Goal: Obtain resource: Obtain resource

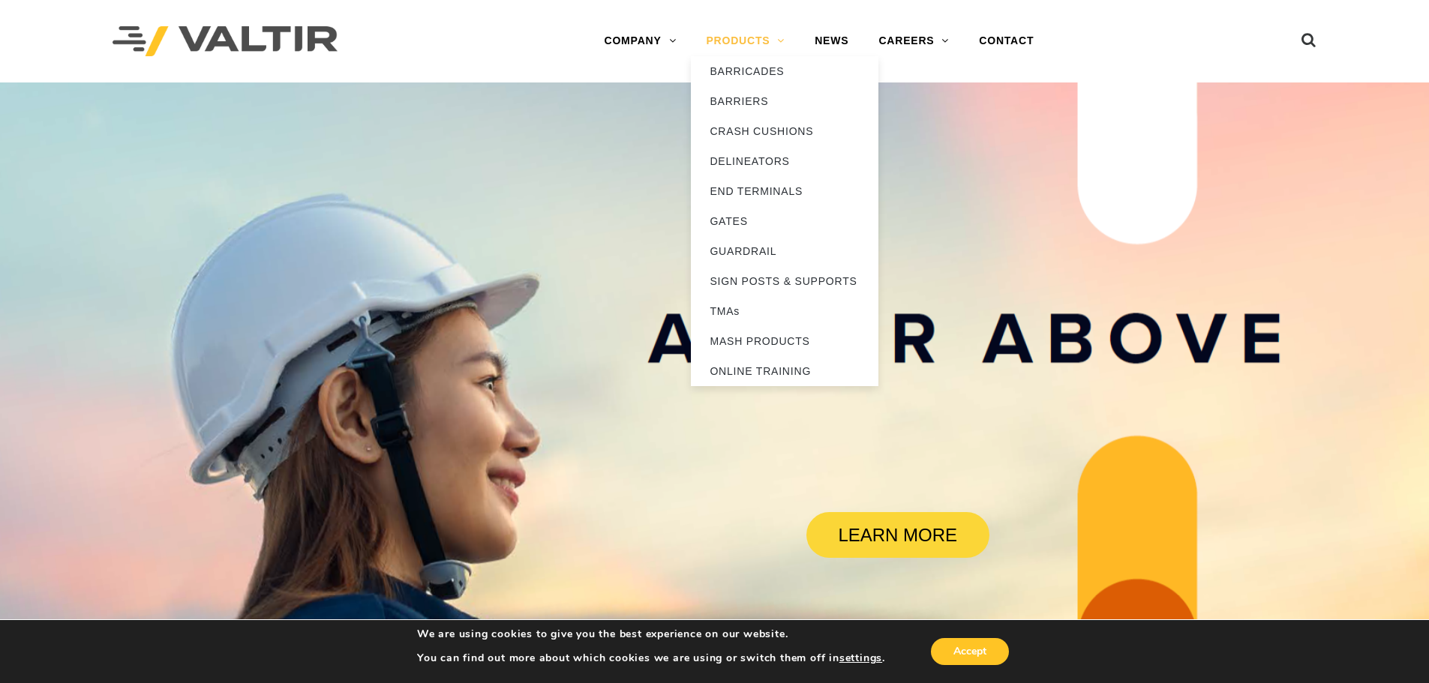
click at [746, 41] on link "PRODUCTS" at bounding box center [745, 41] width 109 height 30
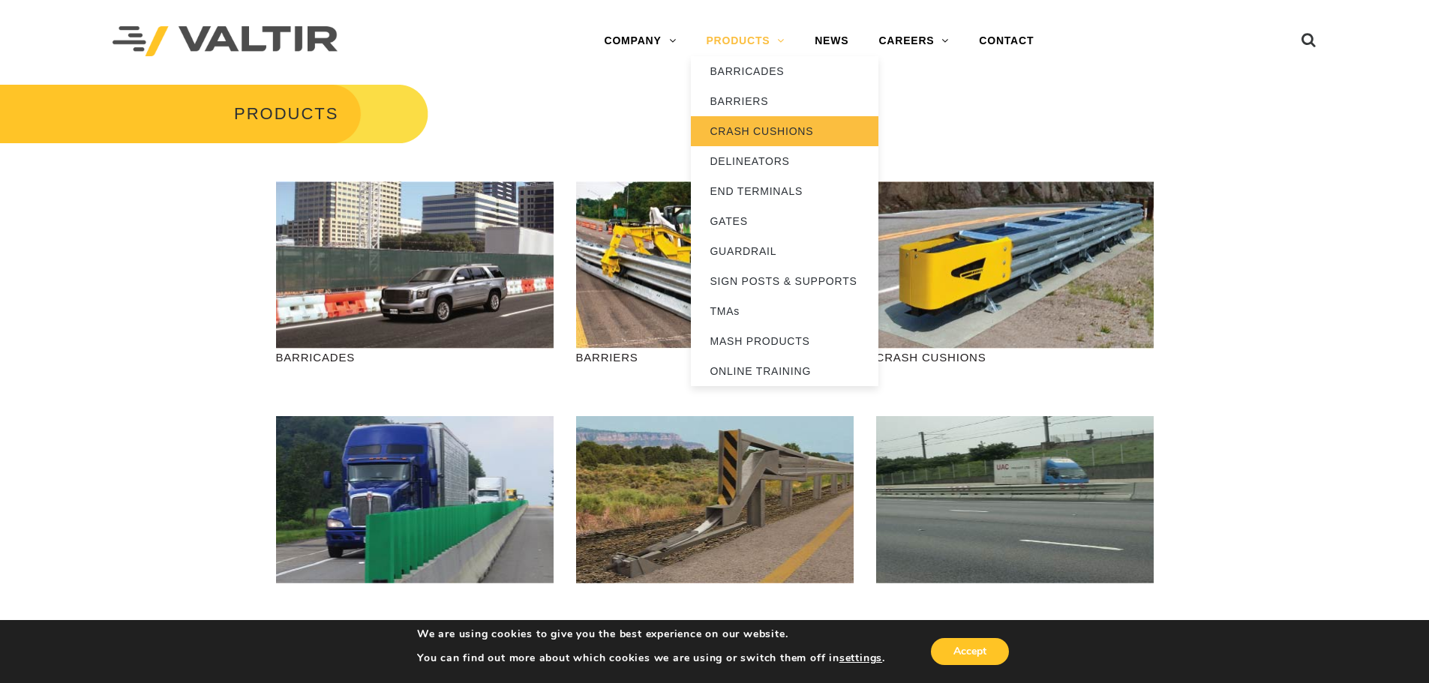
click at [794, 131] on link "CRASH CUSHIONS" at bounding box center [785, 131] width 188 height 30
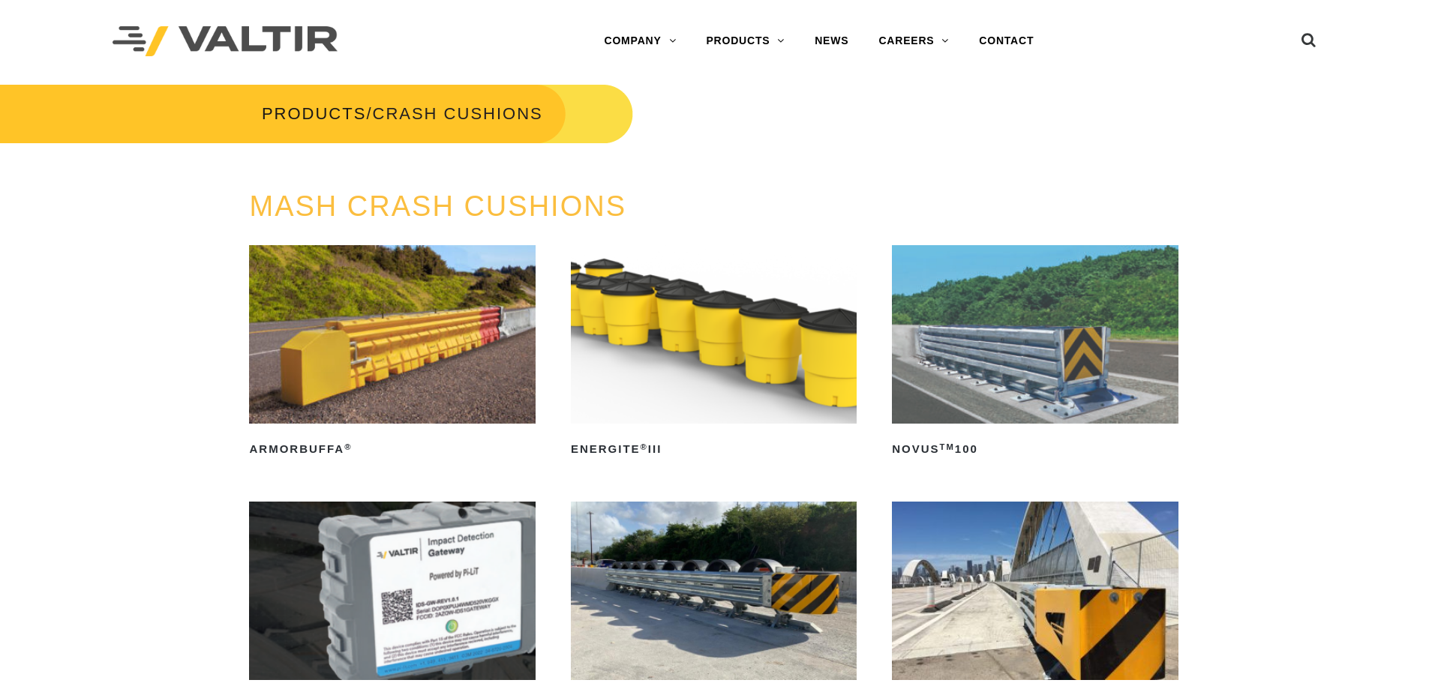
click at [746, 293] on img at bounding box center [714, 334] width 286 height 179
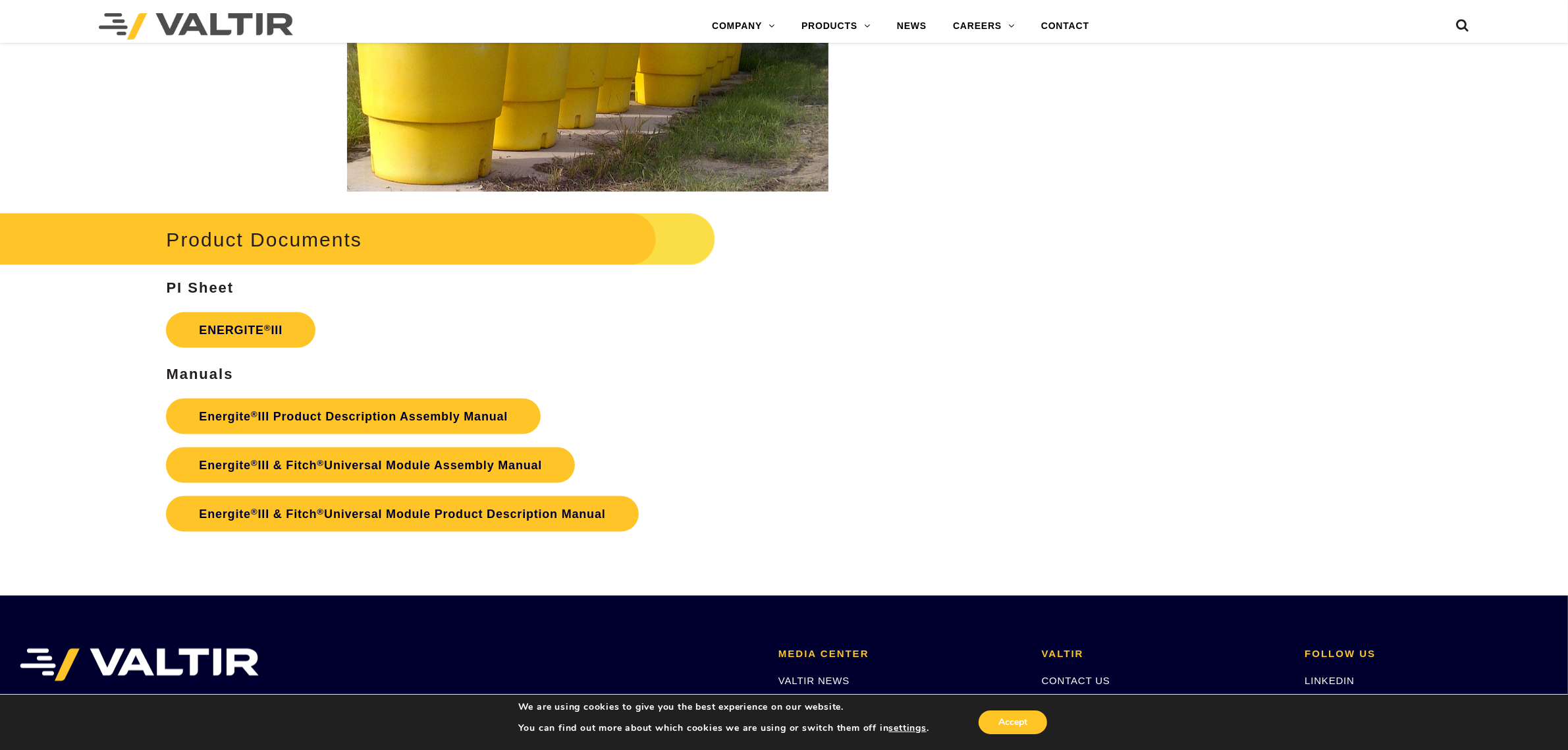
scroll to position [2389, 0]
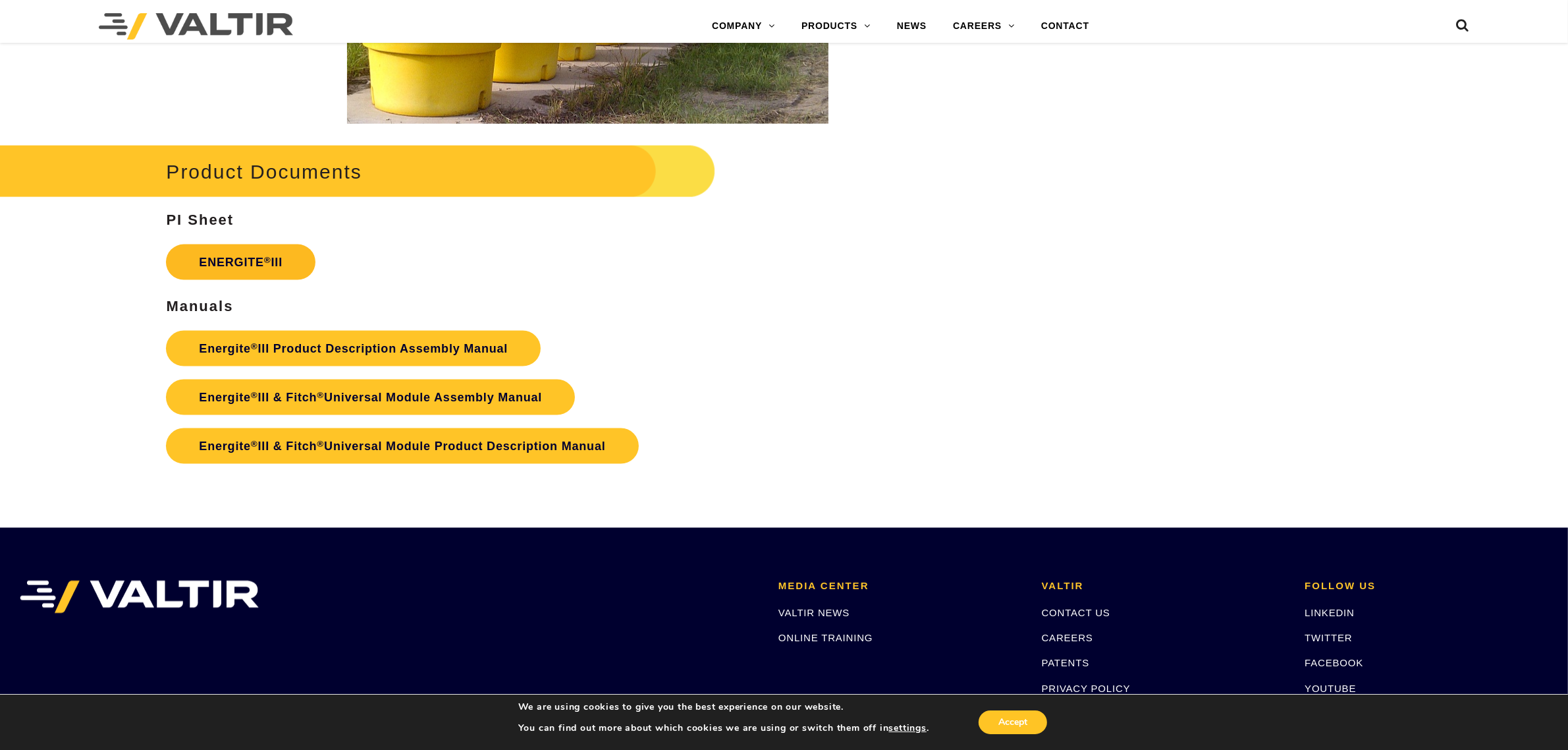
click at [303, 265] on link "ENERGITE ® III" at bounding box center [241, 262] width 149 height 36
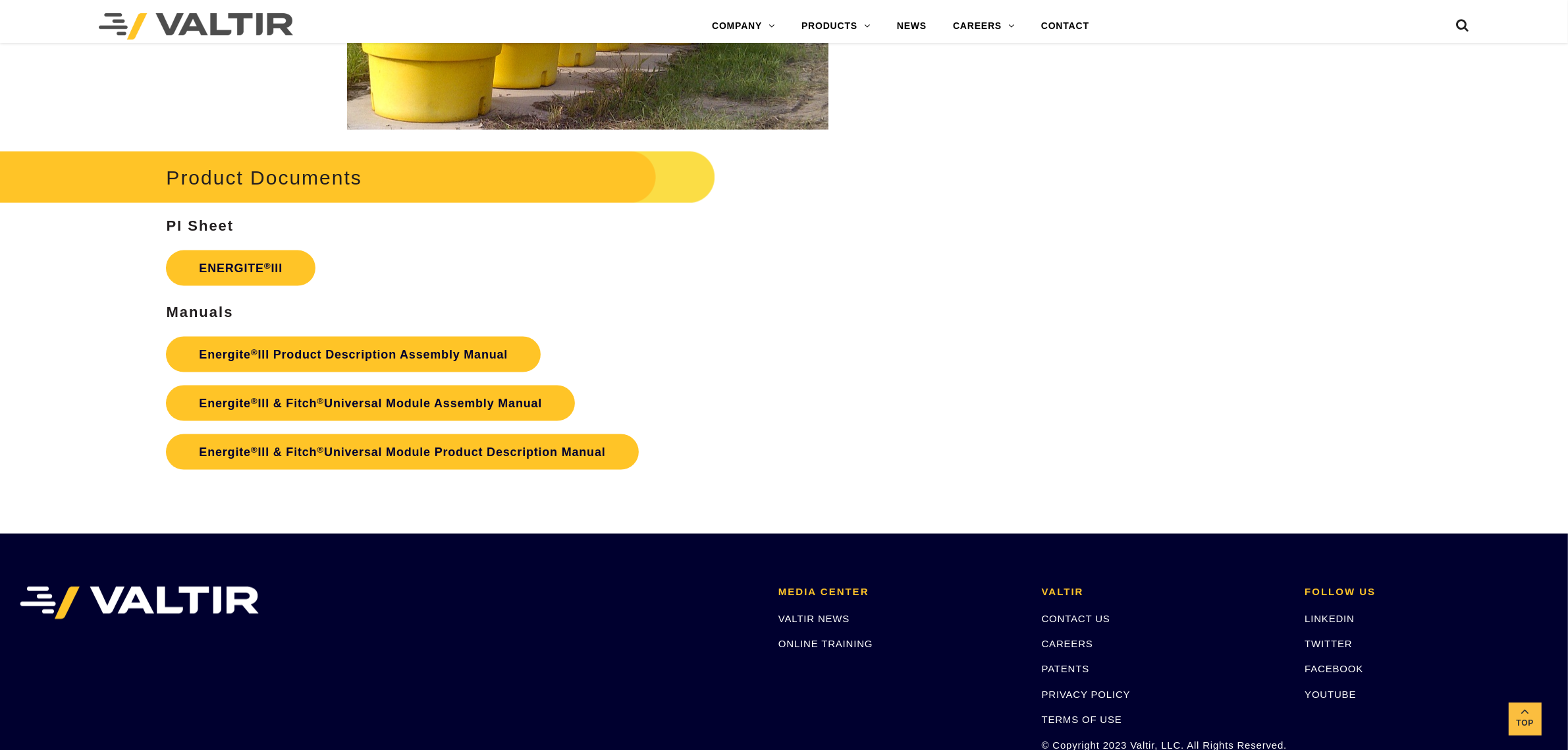
scroll to position [2389, 0]
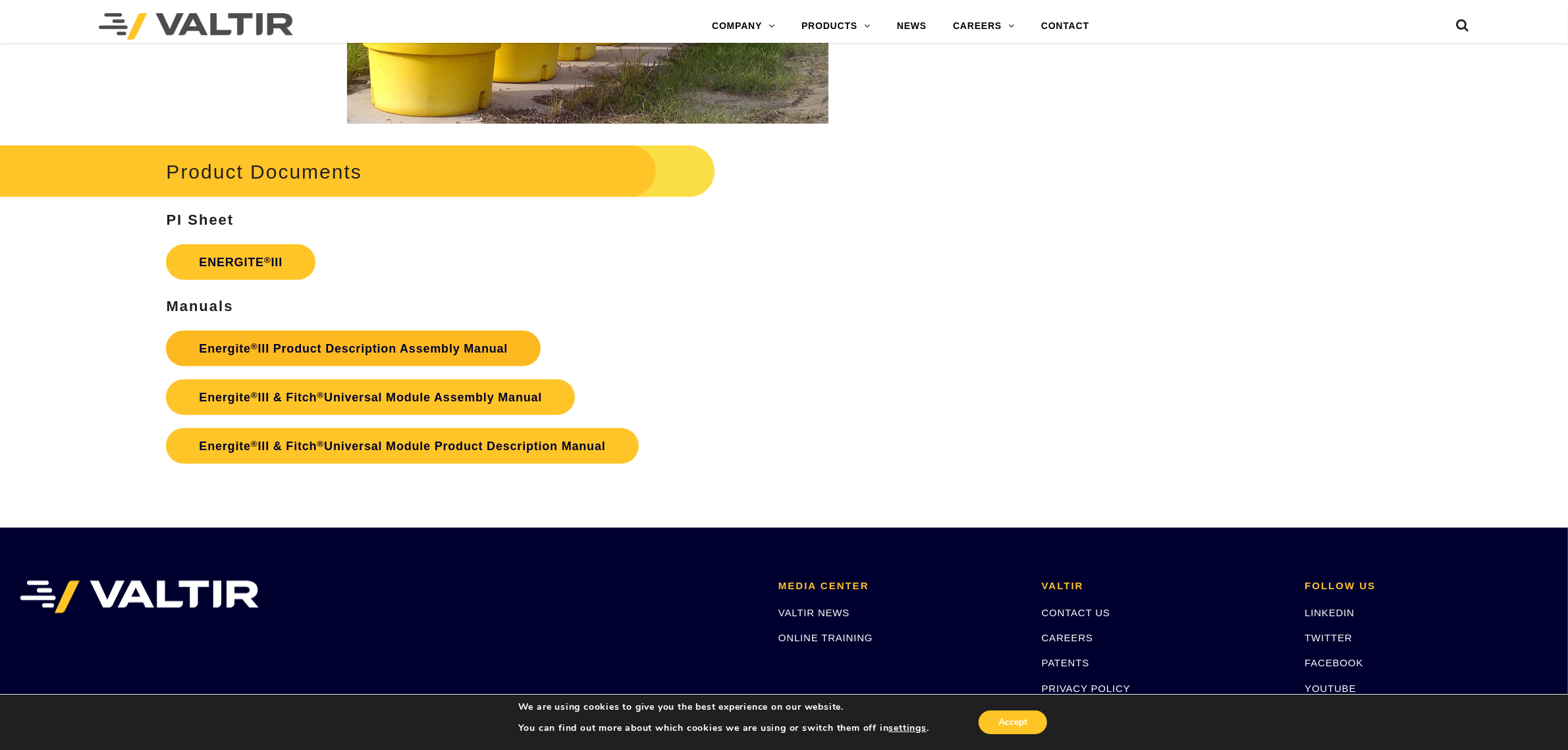
click at [391, 346] on link "Energite ® III Product Description Assembly Manual" at bounding box center [353, 349] width 375 height 36
